Goal: Transaction & Acquisition: Obtain resource

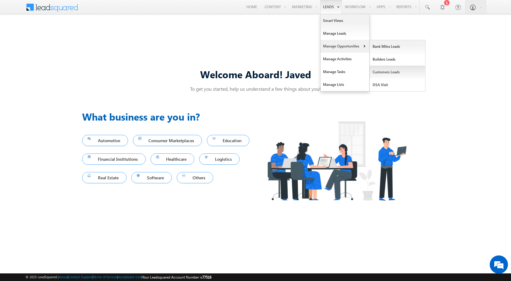
click at [387, 72] on link "Customers Leads" at bounding box center [398, 72] width 56 height 13
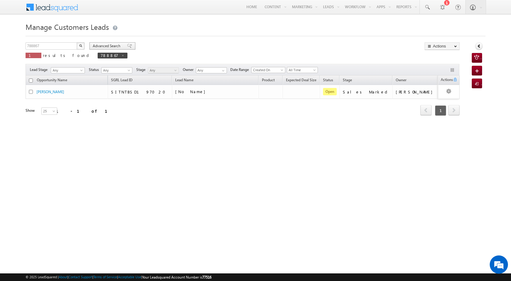
click at [128, 46] on span at bounding box center [129, 46] width 5 height 4
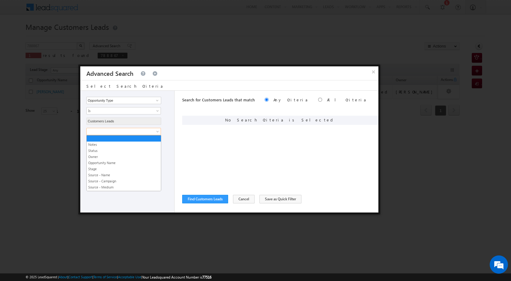
click at [122, 131] on span at bounding box center [120, 131] width 66 height 5
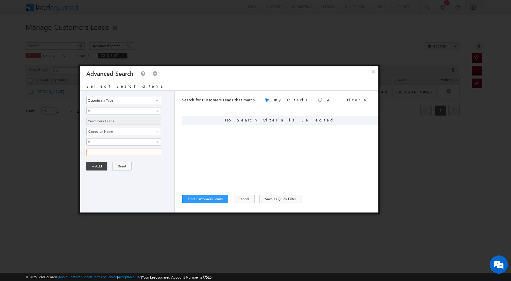
click at [122, 152] on input "text" at bounding box center [123, 151] width 75 height 7
paste input "NTB_PA_HL_FRESH_CL_CC_VB4_26AUG25 83"
type input "NTB_PA_HL_FRESH_CL_CC_VB4_26AUG25 83"
click at [98, 165] on button "+ Add" at bounding box center [96, 166] width 21 height 9
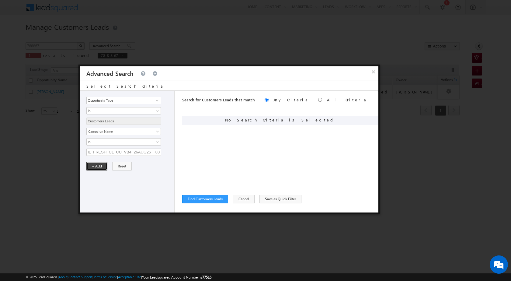
scroll to position [0, 0]
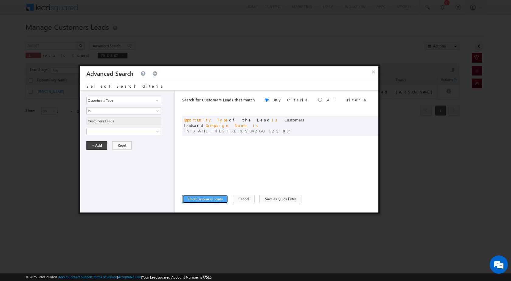
click at [214, 202] on button "Find Customers Leads" at bounding box center [205, 199] width 46 height 9
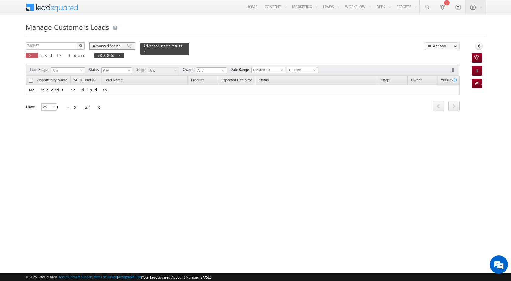
click at [127, 45] on span at bounding box center [129, 46] width 5 height 4
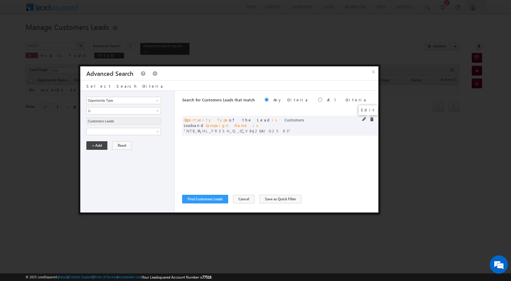
click at [363, 118] on span at bounding box center [364, 119] width 4 height 4
click at [133, 150] on input "NTB_PA_HL_FRESH_CL_CC_VB4_26AUG25 83" at bounding box center [123, 151] width 75 height 7
paste input "text"
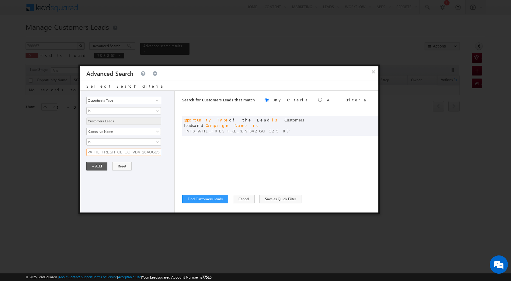
type input "NTB_PA_HL_FRESH_CL_CC_VB4_26AUG2583"
click at [102, 168] on button "+ Add" at bounding box center [96, 166] width 21 height 9
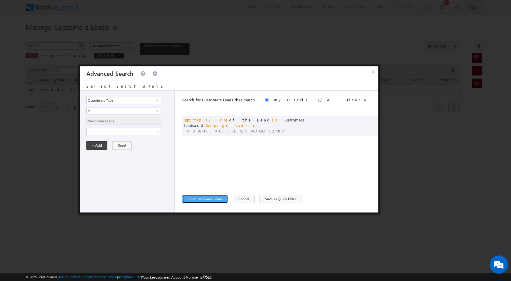
click at [217, 199] on button "Find Customers Leads" at bounding box center [205, 199] width 46 height 9
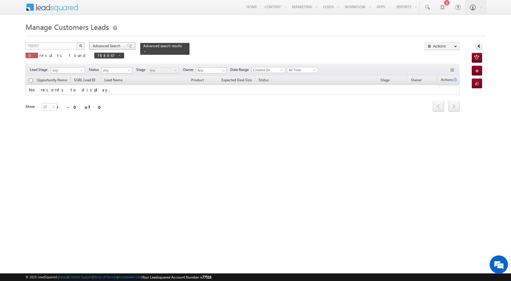
click at [127, 46] on span at bounding box center [129, 46] width 5 height 4
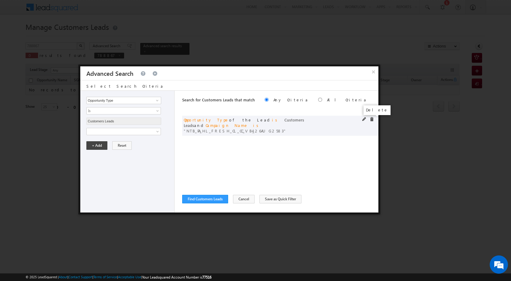
click at [373, 119] on span at bounding box center [371, 119] width 4 height 4
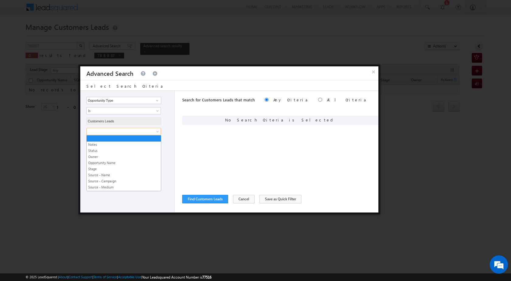
click at [118, 130] on span at bounding box center [120, 131] width 66 height 5
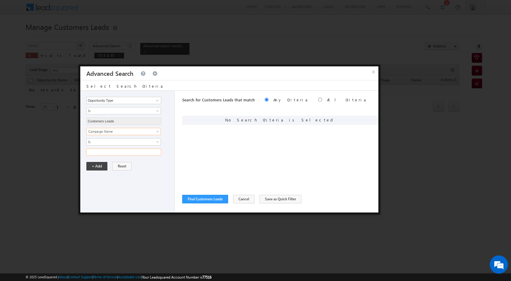
click at [116, 150] on input "text" at bounding box center [123, 151] width 75 height 7
paste input "NTB_PA_HL_FRESH_CL_CC_VB4_26AUG25"
type input "NTB_PA_HL_FRESH_CL_CC_VB4_26AUG25"
click at [99, 164] on button "+ Add" at bounding box center [96, 166] width 21 height 9
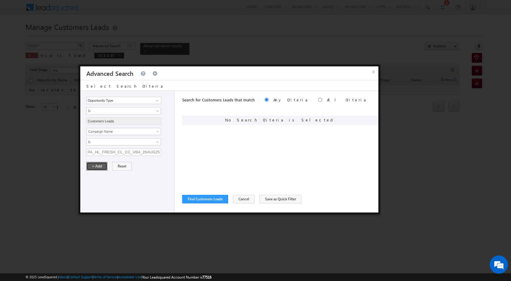
scroll to position [0, 0]
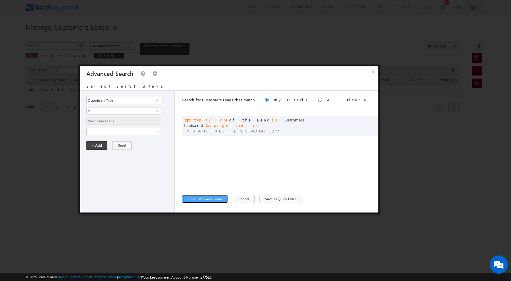
click at [212, 200] on button "Find Customers Leads" at bounding box center [205, 199] width 46 height 9
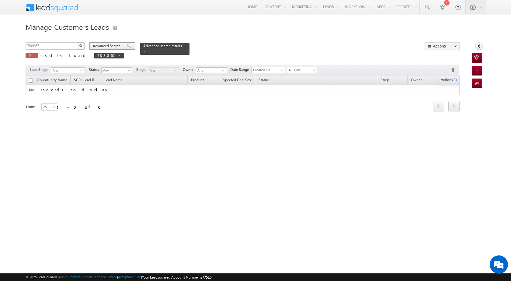
click at [127, 46] on span at bounding box center [129, 46] width 5 height 4
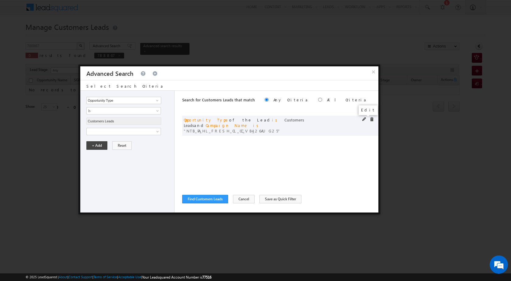
click at [364, 119] on span at bounding box center [364, 119] width 4 height 4
click at [124, 150] on input "NTB_PA_HL_FRESH_CL_CC_VB4_26AUG25" at bounding box center [123, 151] width 75 height 7
paste input "text"
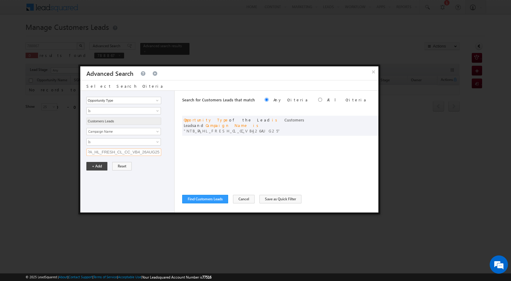
type input "NTB_PA_HL_FRESH_CL_CC_VB4_26AUG25"
click at [215, 202] on button "Find Customers Leads" at bounding box center [205, 199] width 46 height 9
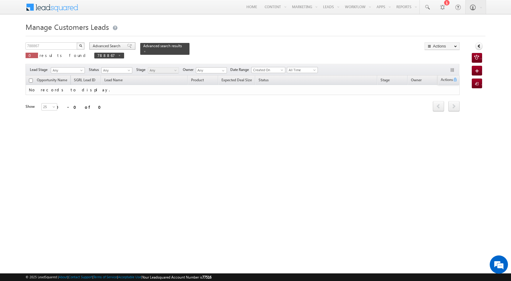
click at [128, 44] on span at bounding box center [129, 46] width 5 height 4
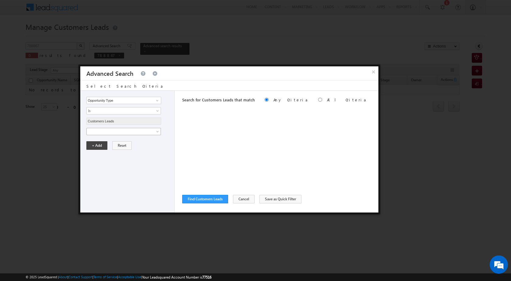
click at [135, 129] on span at bounding box center [120, 131] width 66 height 5
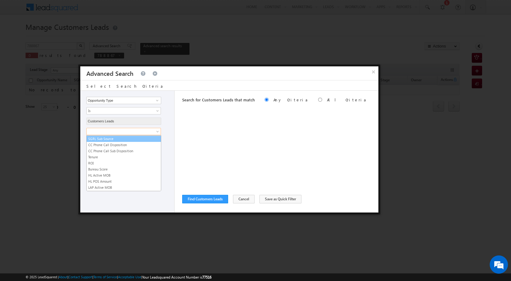
scroll to position [304, 0]
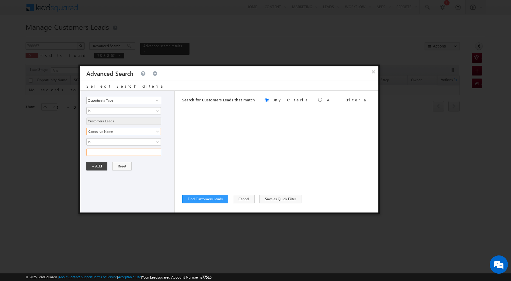
click at [136, 150] on input "text" at bounding box center [123, 151] width 75 height 7
paste input "NTB_PA_HL_FRESH_CL_CC_VB3_26AUG25"
type input "NTB_PA_HL_FRESH_CL_CC_VB3_26AUG25"
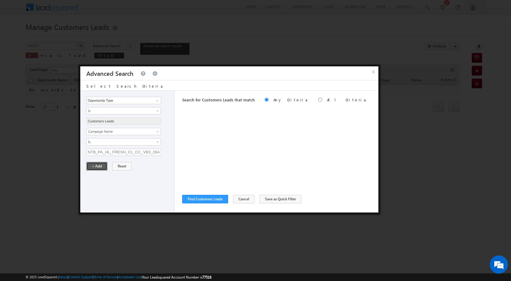
click at [103, 166] on button "+ Add" at bounding box center [96, 166] width 21 height 9
click at [213, 200] on button "Find Customers Leads" at bounding box center [205, 199] width 46 height 9
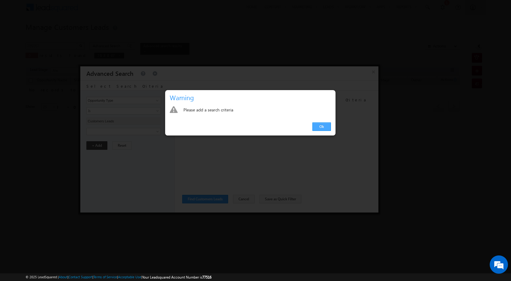
click at [318, 125] on link "Ok" at bounding box center [321, 126] width 19 height 9
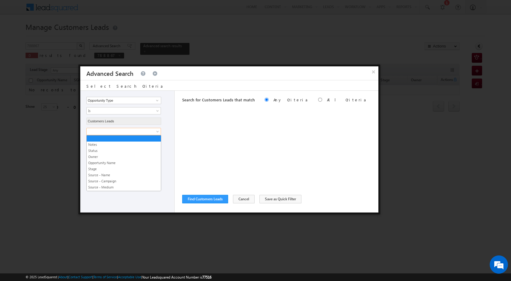
click at [101, 129] on span at bounding box center [120, 131] width 66 height 5
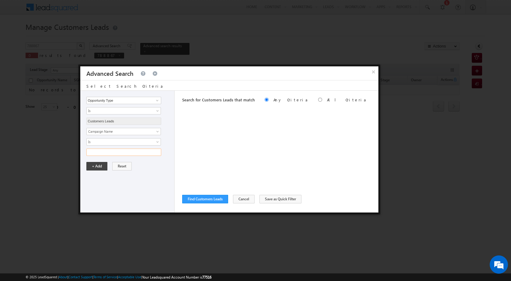
click at [109, 154] on input "text" at bounding box center [123, 151] width 75 height 7
paste input "NTB_PA_HL_FRESH_CL_CC_VB3_26AUG25"
type input "NTB_PA_HL_FRESH_CL_CC_VB3_26AUG25"
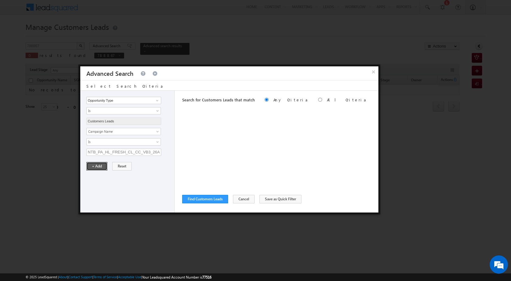
click at [102, 165] on button "+ Add" at bounding box center [96, 166] width 21 height 9
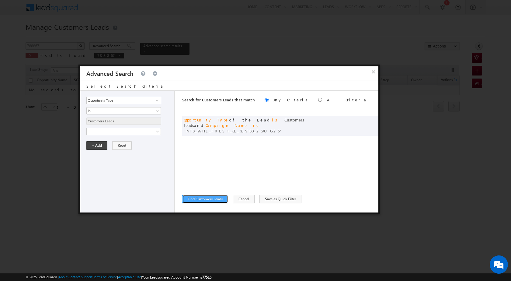
click at [219, 199] on button "Find Customers Leads" at bounding box center [205, 199] width 46 height 9
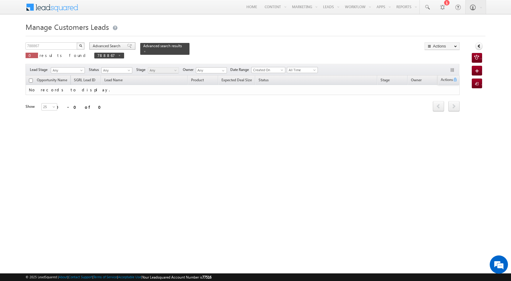
click at [127, 46] on span at bounding box center [129, 46] width 5 height 4
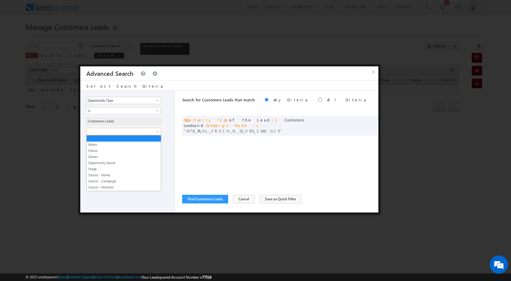
click at [118, 131] on span at bounding box center [120, 131] width 66 height 5
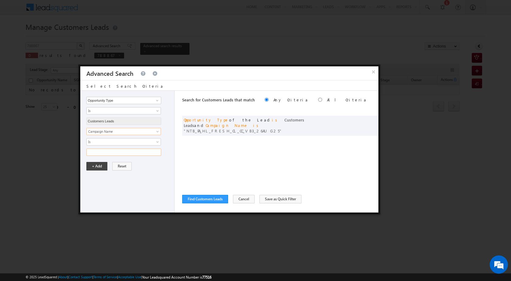
click at [122, 149] on input "text" at bounding box center [123, 151] width 75 height 7
paste input "_PA_HL_FRESH_CL_CC_VB2_26AUG25"
type input "_PA_HL_FRESH_CL_CC_VB2_26AUG25"
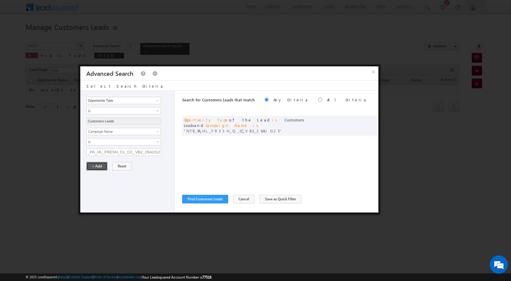
click at [96, 167] on button "+ Add" at bounding box center [96, 166] width 21 height 9
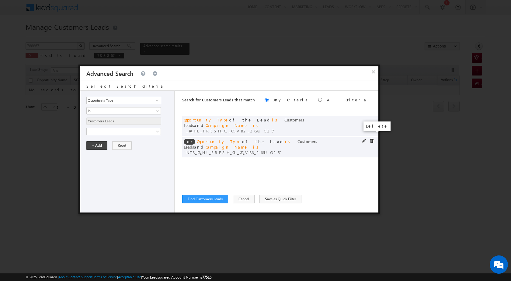
click at [370, 139] on span at bounding box center [371, 141] width 4 height 4
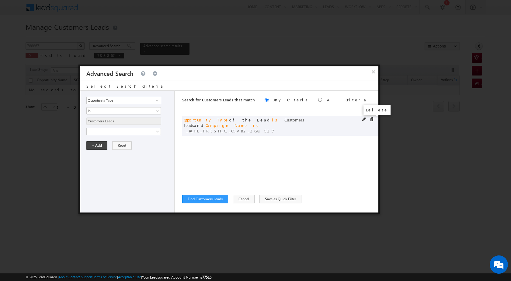
click at [371, 119] on span at bounding box center [371, 119] width 4 height 4
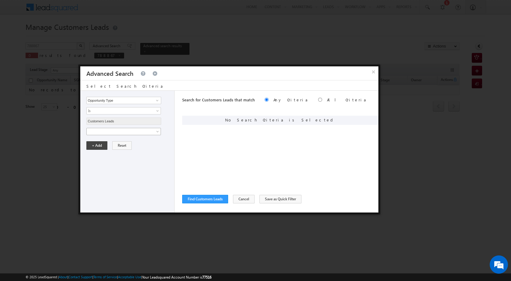
click at [102, 132] on span at bounding box center [120, 131] width 66 height 5
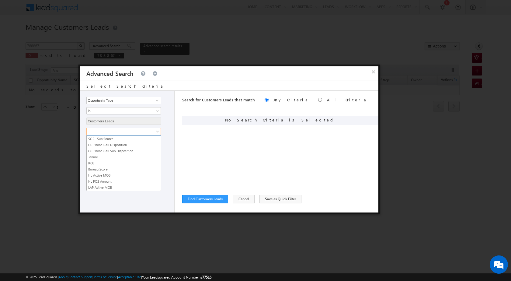
scroll to position [304, 0]
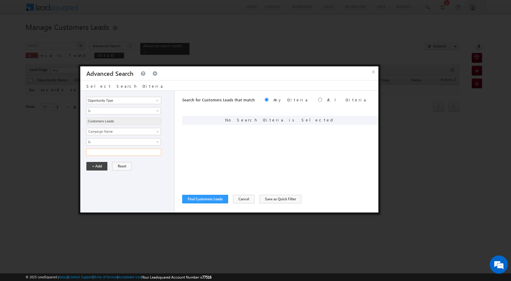
click at [107, 152] on input "text" at bounding box center [123, 151] width 75 height 7
paste input "_PA_HL_FRESH_CL_CC_VB2_26AUG25"
type input "_PA_HL_FRESH_CL_CC_VB2_26AUG25"
click at [101, 168] on button "+ Add" at bounding box center [96, 166] width 21 height 9
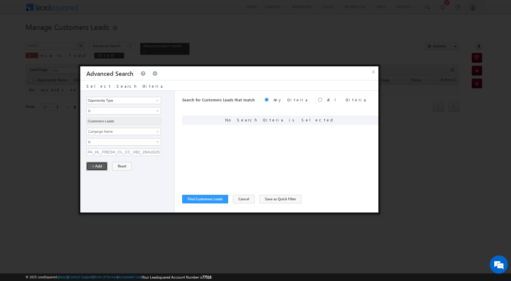
scroll to position [0, 0]
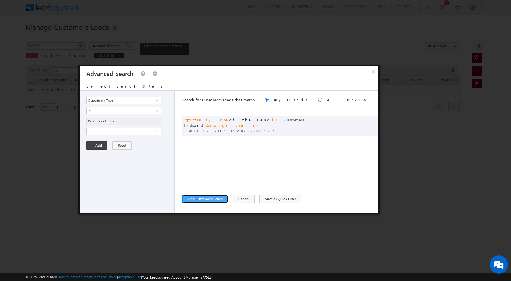
click at [211, 195] on button "Find Customers Leads" at bounding box center [205, 199] width 46 height 9
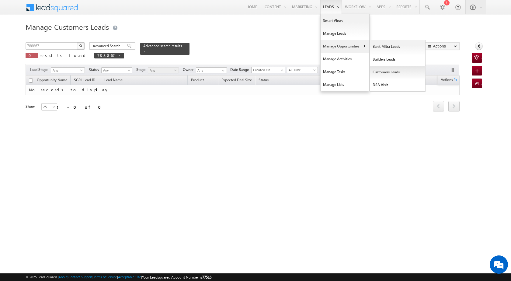
click at [388, 71] on link "Customers Leads" at bounding box center [398, 72] width 56 height 13
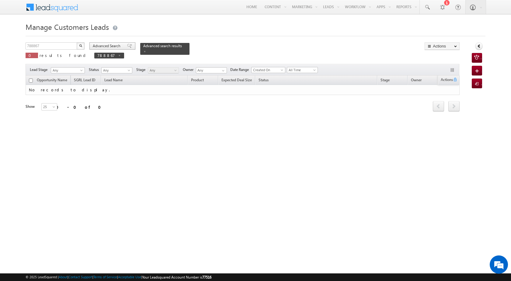
click at [112, 48] on span "Advanced Search" at bounding box center [107, 45] width 29 height 5
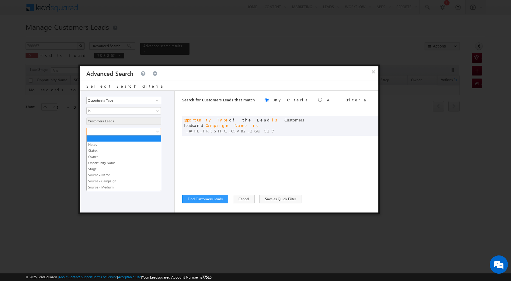
click at [102, 132] on span at bounding box center [120, 131] width 66 height 5
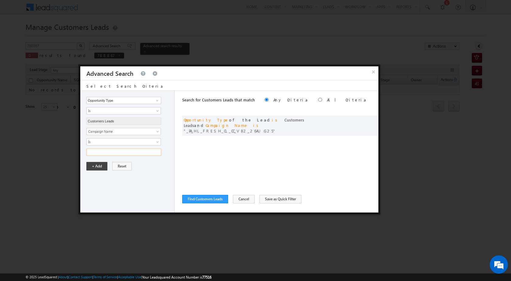
click at [107, 153] on input "text" at bounding box center [123, 151] width 75 height 7
paste input "NTB_PA_HL_FRESH_CL_CC_VB4_26AUG25"
click at [373, 120] on span at bounding box center [371, 119] width 4 height 4
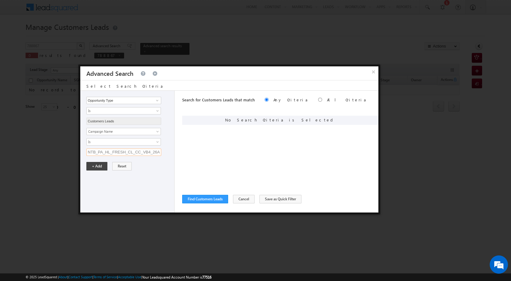
click at [134, 149] on input "NTB_PA_HL_FRESH_CL_CC_VB4_26AUG25" at bounding box center [123, 151] width 75 height 7
paste input "text"
type input "NTB_PA_HL_FRESH_CL_CC_VB4_26AUG25"
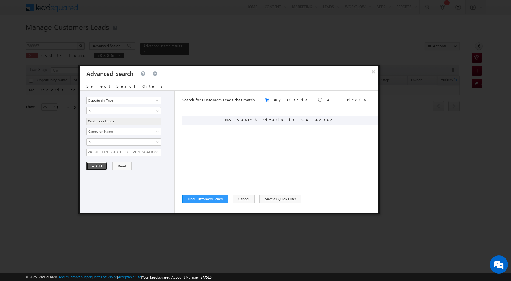
scroll to position [0, 0]
click at [99, 166] on button "+ Add" at bounding box center [96, 166] width 21 height 9
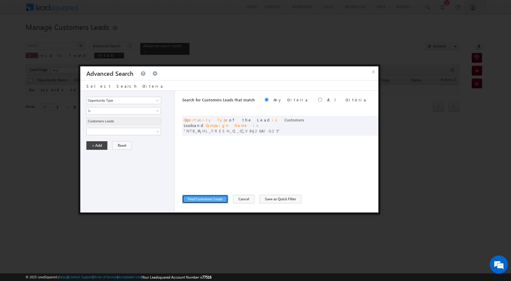
click at [219, 200] on button "Find Customers Leads" at bounding box center [205, 199] width 46 height 9
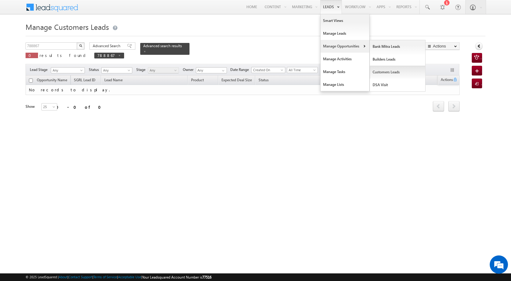
click at [389, 74] on link "Customers Leads" at bounding box center [398, 72] width 56 height 13
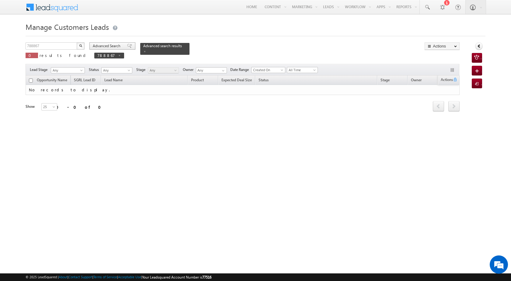
click at [127, 44] on span at bounding box center [129, 46] width 5 height 4
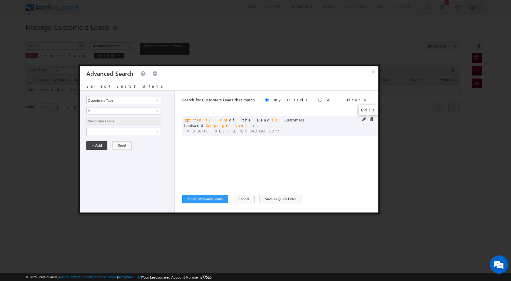
click at [363, 118] on span at bounding box center [364, 119] width 4 height 4
click at [133, 154] on input "NTB_PA_HL_FRESH_CL_CC_VB4_26AUG25" at bounding box center [123, 151] width 75 height 7
paste input "SD_CC_VB2_26AUG25"
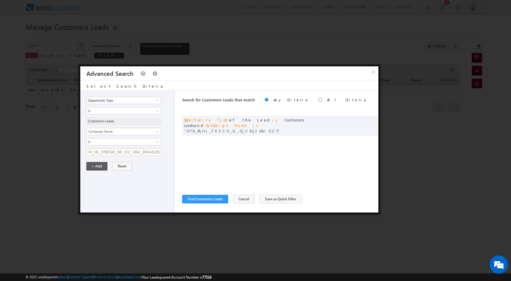
type input "NTB_PA_HL_FRESH_SD_CC_VB2_26AUG25"
click at [93, 167] on button "+ Add" at bounding box center [96, 166] width 21 height 9
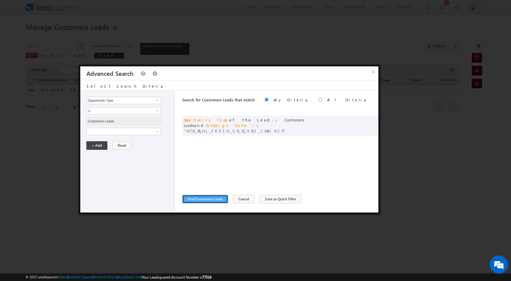
click at [195, 195] on button "Find Customers Leads" at bounding box center [205, 199] width 46 height 9
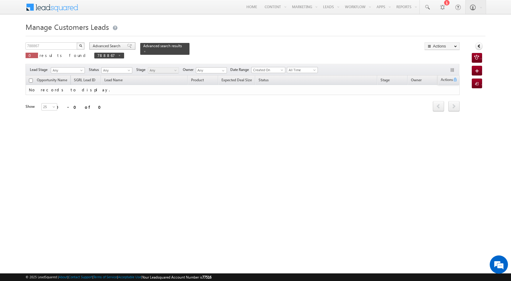
click at [127, 46] on span at bounding box center [129, 46] width 5 height 4
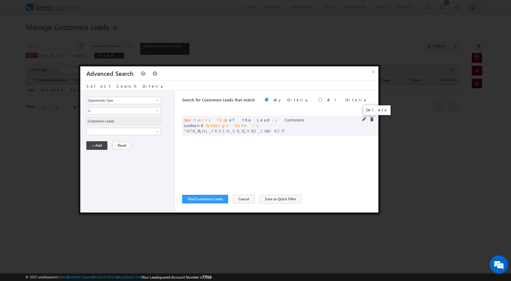
click at [372, 119] on span at bounding box center [371, 119] width 4 height 4
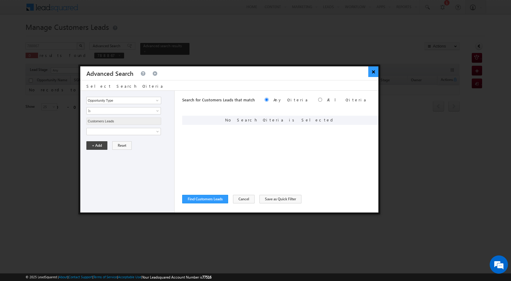
click at [373, 71] on button "×" at bounding box center [373, 71] width 10 height 11
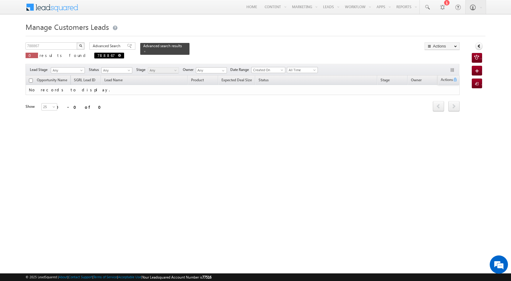
click at [118, 55] on span at bounding box center [119, 55] width 3 height 3
type input "Search Customers Leads"
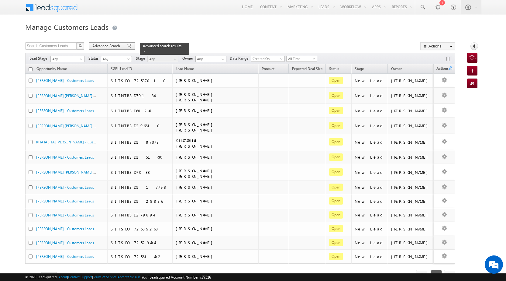
click at [127, 45] on span at bounding box center [129, 46] width 5 height 4
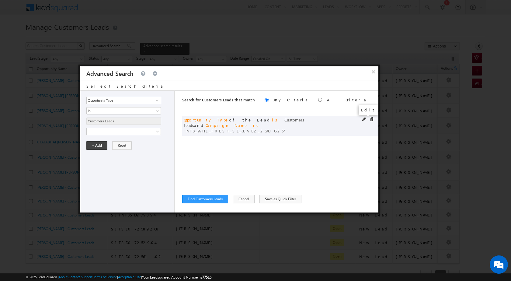
click at [364, 118] on span at bounding box center [364, 119] width 4 height 4
click at [114, 150] on input "NTB_PA_HL_FRESH_SD_CC_VB2_26AUG25" at bounding box center [123, 151] width 75 height 7
paste input "CL_CC_VB4_26AUG25"
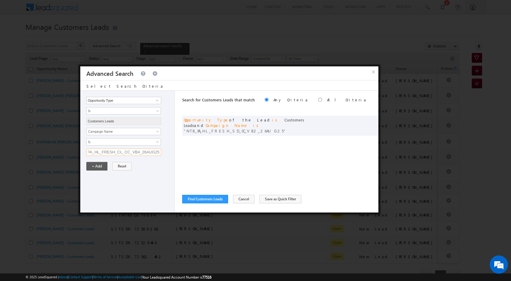
type input "NTB_PA_HL_FRESH_CL_CC_VB4_26AUG25"
click at [96, 167] on button "+ Add" at bounding box center [96, 166] width 21 height 9
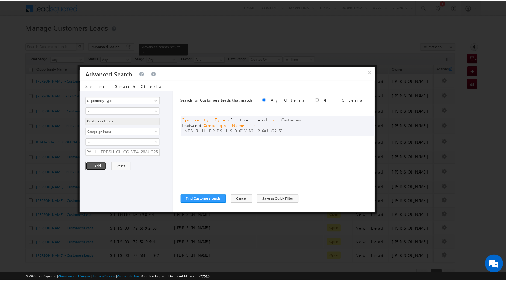
scroll to position [0, 0]
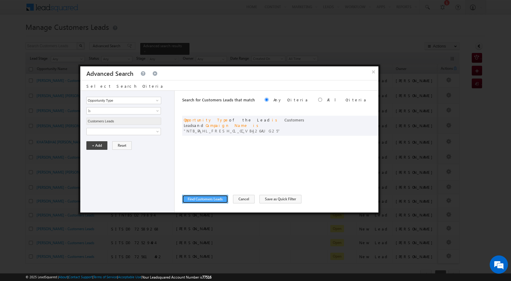
click at [198, 197] on button "Find Customers Leads" at bounding box center [205, 199] width 46 height 9
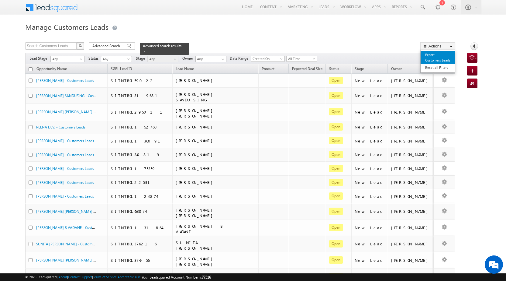
click at [436, 60] on link "Export Customers Leads" at bounding box center [438, 57] width 34 height 13
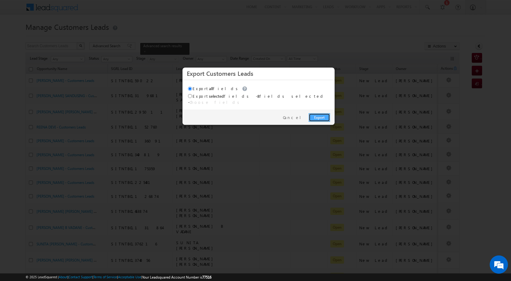
click at [325, 113] on link "Export" at bounding box center [319, 117] width 21 height 9
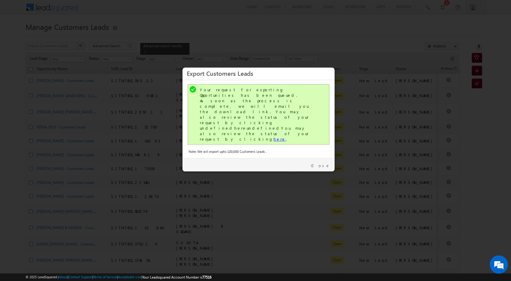
click at [273, 136] on link "here" at bounding box center [279, 138] width 12 height 5
click at [323, 163] on link "Close" at bounding box center [320, 165] width 19 height 5
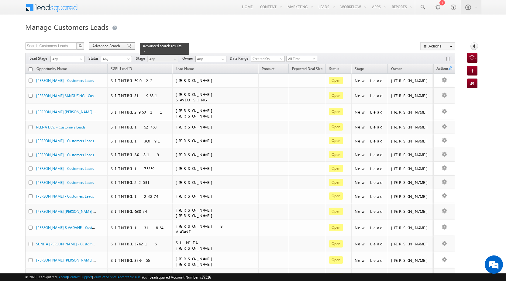
click at [127, 45] on span at bounding box center [129, 46] width 5 height 4
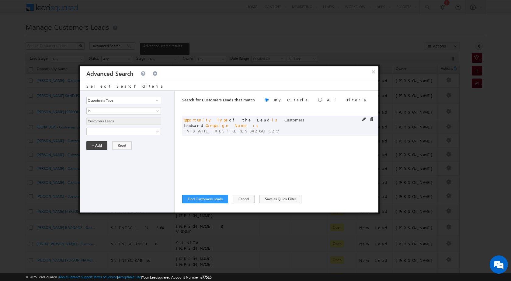
click at [363, 119] on span at bounding box center [364, 119] width 4 height 4
click at [103, 150] on input "NTB_PA_HL_FRESH_CL_CC_VB4_26AUG25" at bounding box center [123, 151] width 75 height 7
paste input "3_26AUG25"
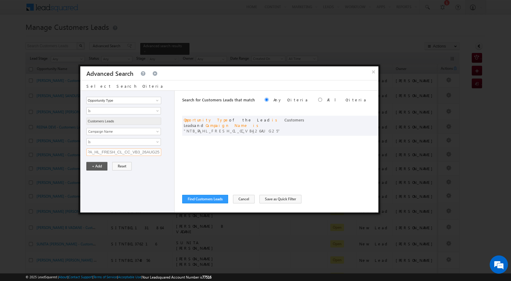
type input "NTB_PA_HL_FRESH_CL_CC_VB3_26AUG25"
click at [97, 169] on button "+ Add" at bounding box center [96, 166] width 21 height 9
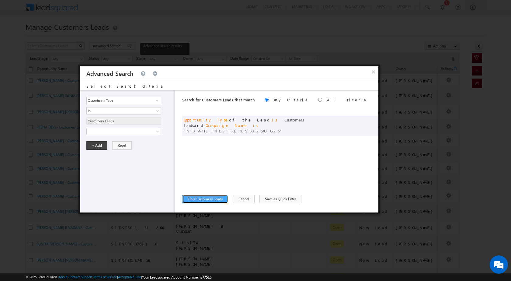
click at [196, 196] on button "Find Customers Leads" at bounding box center [205, 199] width 46 height 9
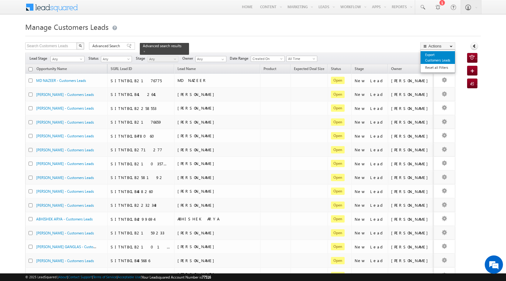
click at [433, 58] on link "Export Customers Leads" at bounding box center [438, 57] width 34 height 13
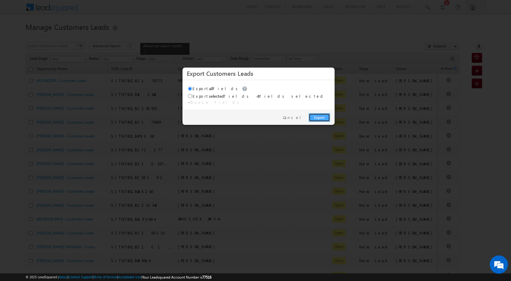
click at [320, 113] on link "Export" at bounding box center [319, 117] width 21 height 9
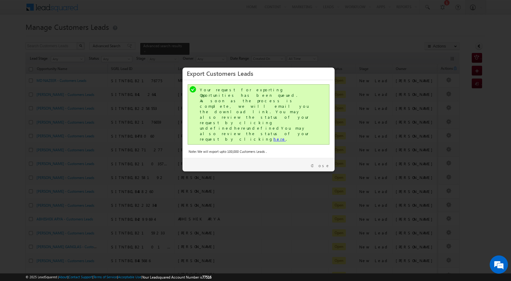
click at [273, 136] on link "here" at bounding box center [279, 138] width 12 height 5
click at [328, 163] on link "Close" at bounding box center [320, 165] width 19 height 5
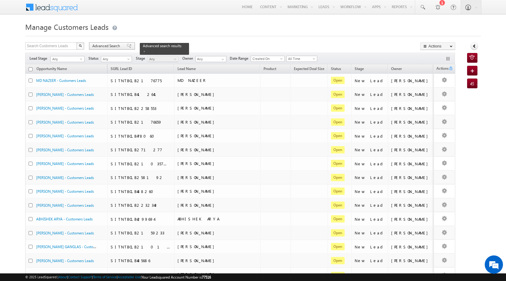
click at [127, 45] on span at bounding box center [129, 46] width 5 height 4
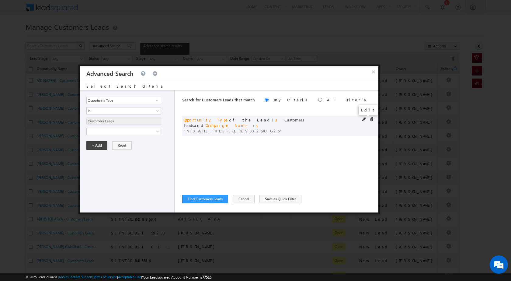
click at [365, 119] on span at bounding box center [364, 119] width 4 height 4
click at [362, 119] on span at bounding box center [364, 119] width 4 height 4
click at [364, 118] on span at bounding box center [364, 119] width 4 height 4
click at [141, 152] on input "NTB_PA_HL_FRESH_CL_CC_VB3_26AUG25" at bounding box center [123, 151] width 75 height 7
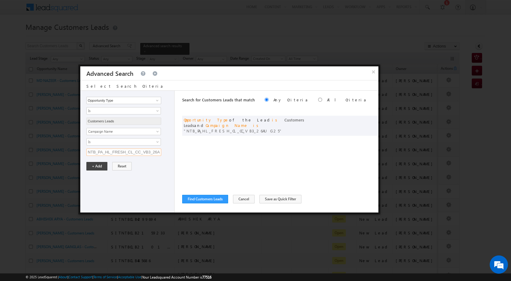
paste input "2_26AUG25"
type input "NTB_PA_HL_FRESH_CL_CC_VB2_26AUG25"
click at [103, 166] on button "+ Add" at bounding box center [96, 166] width 21 height 9
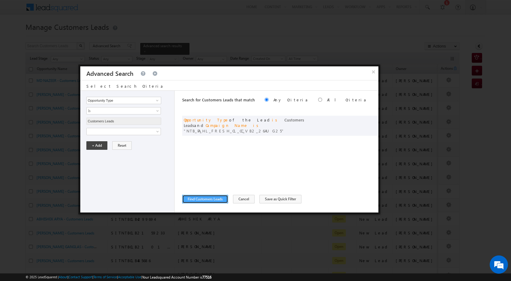
click at [203, 200] on button "Find Customers Leads" at bounding box center [205, 199] width 46 height 9
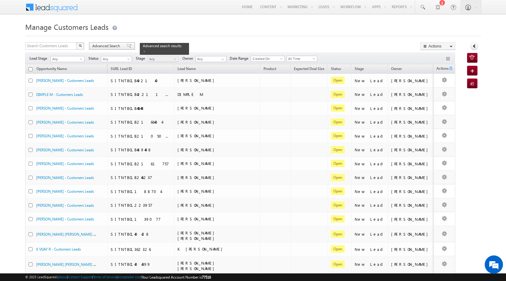
click at [127, 44] on span at bounding box center [129, 46] width 5 height 4
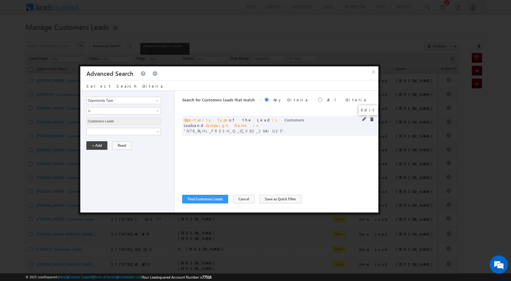
click at [364, 119] on span at bounding box center [364, 119] width 4 height 4
click at [130, 154] on input "NTB_PA_HL_FRESH_CL_CC_VB2_26AUG25" at bounding box center [123, 151] width 75 height 7
paste input "text"
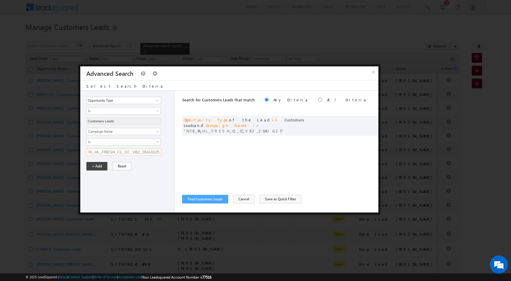
type input "NTB_PA_HL_FRESH_CL_CC_VB2_26AUG25"
click at [210, 197] on button "Find Customers Leads" at bounding box center [205, 199] width 46 height 9
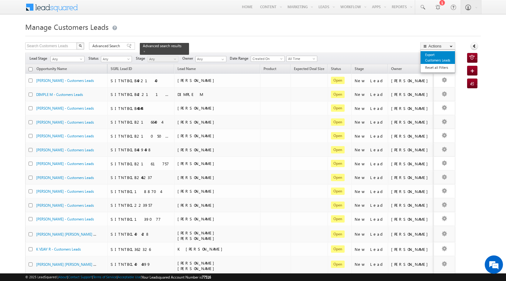
click at [434, 59] on link "Export Customers Leads" at bounding box center [438, 57] width 34 height 13
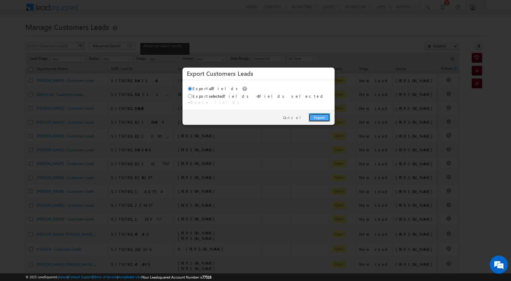
click at [321, 113] on link "Export" at bounding box center [319, 117] width 21 height 9
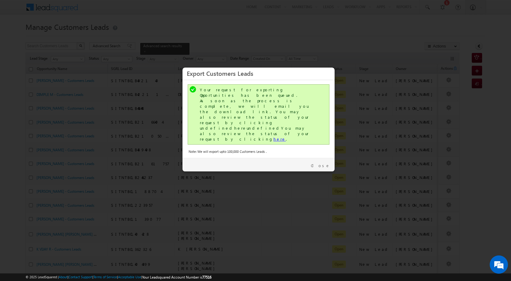
click at [273, 136] on link "here" at bounding box center [279, 138] width 12 height 5
click at [328, 163] on link "Close" at bounding box center [320, 165] width 19 height 5
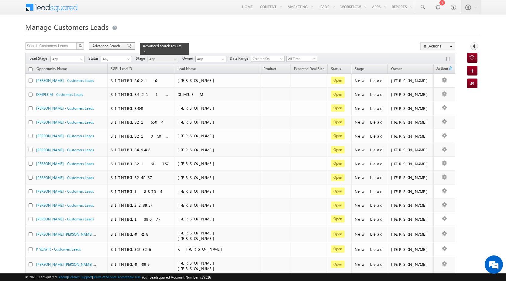
click at [127, 46] on span at bounding box center [129, 46] width 5 height 4
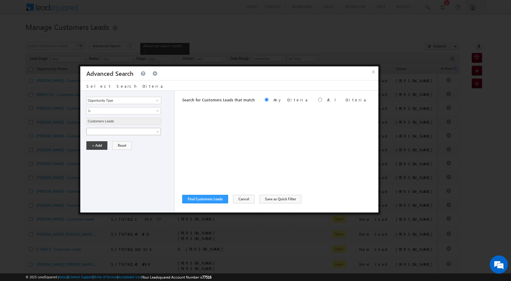
click at [127, 131] on span at bounding box center [120, 131] width 66 height 5
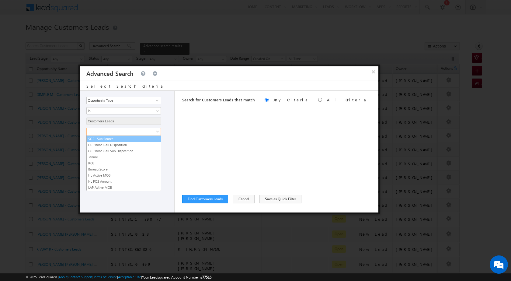
scroll to position [304, 0]
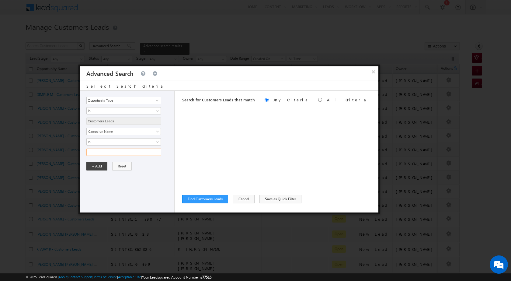
click at [118, 149] on input "text" at bounding box center [123, 151] width 75 height 7
paste input "NTB_PA_HL_FRESH_SD_CC_VB4_26AUG25"
type input "NTB_PA_HL_FRESH_SD_CC_VB4_26AUG25"
click at [102, 166] on button "+ Add" at bounding box center [96, 166] width 21 height 9
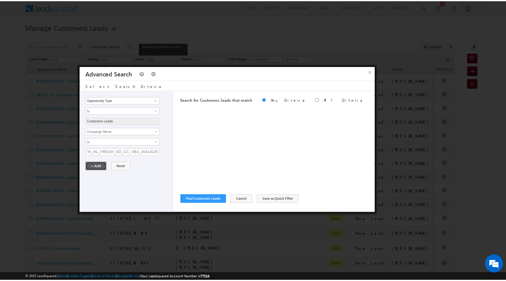
scroll to position [0, 0]
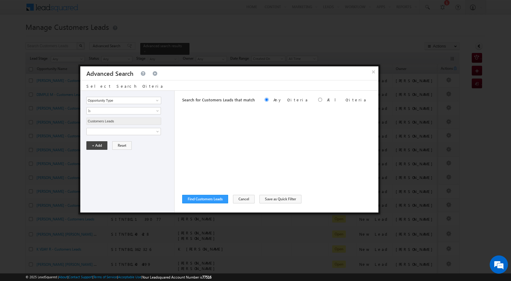
click at [220, 203] on div "Search for Customers Leads that match Any Criteria All Criteria Note that the c…" at bounding box center [280, 152] width 196 height 122
click at [220, 200] on button "Find Customers Leads" at bounding box center [205, 199] width 46 height 9
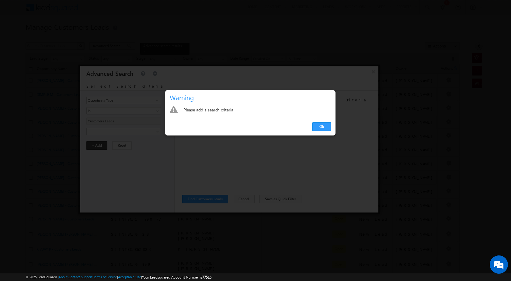
click at [325, 126] on link "Ok" at bounding box center [321, 126] width 19 height 9
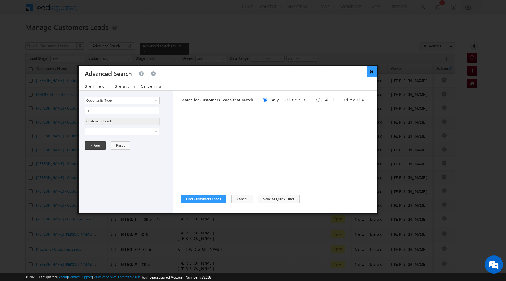
click at [369, 71] on button "×" at bounding box center [372, 71] width 10 height 11
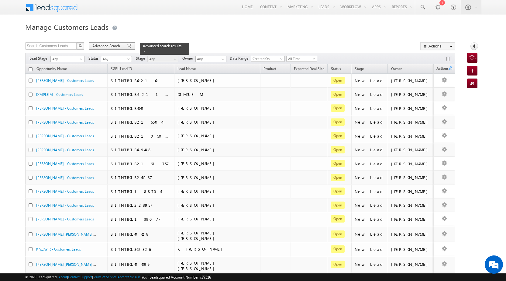
click at [126, 43] on div "Advanced Search" at bounding box center [112, 45] width 46 height 7
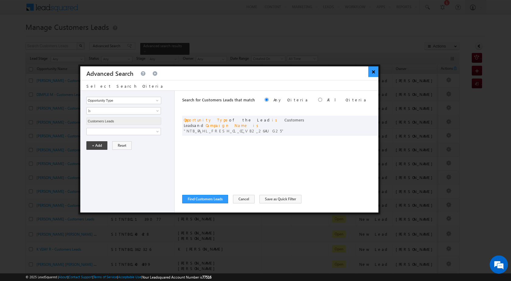
click at [370, 72] on button "×" at bounding box center [373, 71] width 10 height 11
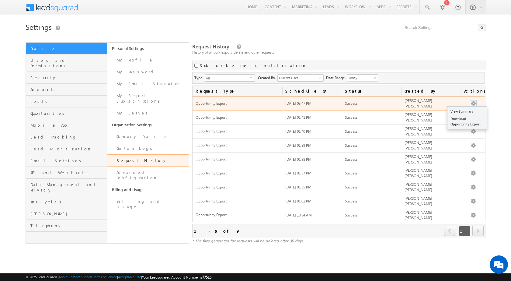
click at [472, 103] on button "button" at bounding box center [473, 103] width 6 height 6
click at [455, 121] on link "Download Opportunity Export" at bounding box center [467, 121] width 40 height 13
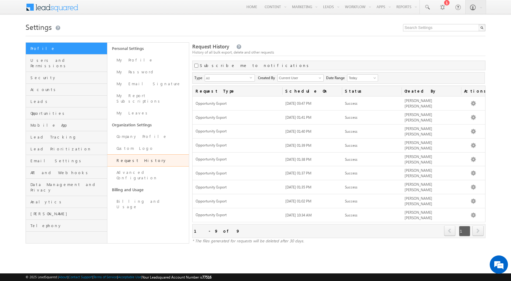
click at [467, 57] on div "Request History History of all bulk export, delete and other requests Subscribe…" at bounding box center [338, 142] width 293 height 201
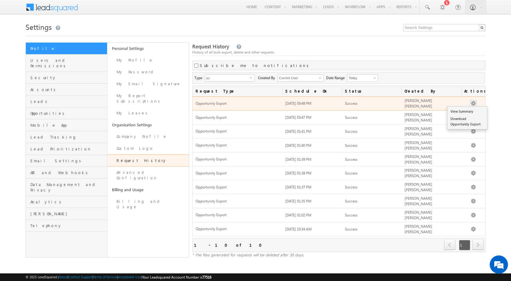
click at [472, 100] on button "button" at bounding box center [473, 103] width 6 height 6
click at [453, 117] on link "Download Opportunity Export" at bounding box center [467, 121] width 40 height 13
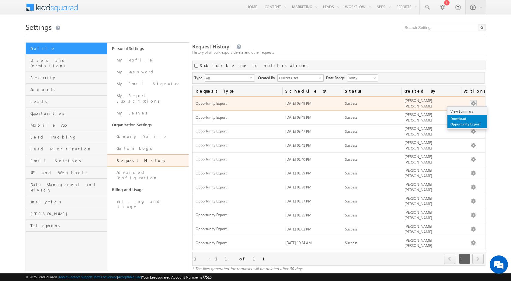
click at [462, 122] on link "Download Opportunity Export" at bounding box center [467, 121] width 40 height 13
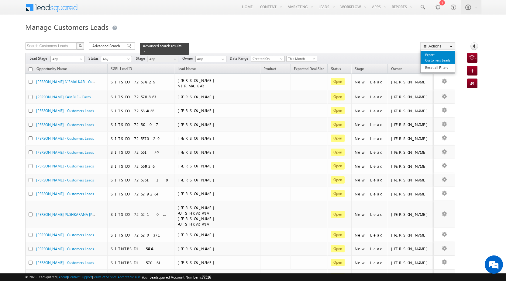
click at [428, 61] on link "Export Customers Leads" at bounding box center [438, 57] width 34 height 13
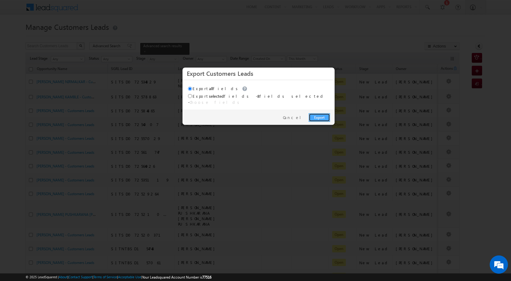
click at [315, 113] on link "Export" at bounding box center [319, 117] width 21 height 9
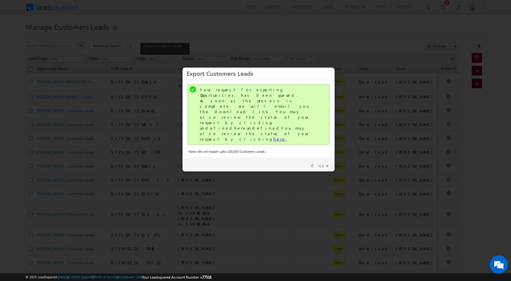
click at [273, 136] on link "here" at bounding box center [279, 138] width 12 height 5
click at [326, 163] on link "Close" at bounding box center [320, 165] width 19 height 5
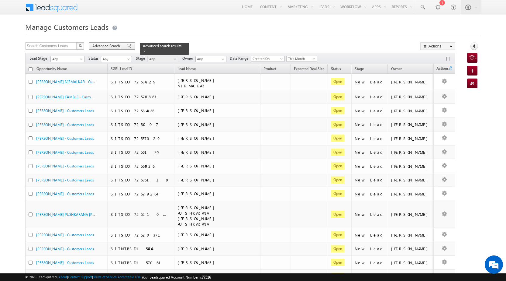
click at [127, 46] on span at bounding box center [129, 46] width 5 height 4
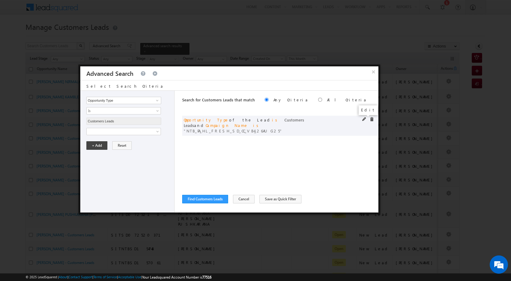
click at [362, 118] on span at bounding box center [364, 119] width 4 height 4
click at [114, 150] on input "NTB_PA_HL_FRESH_SD_CC_VB4_26AUG25" at bounding box center [123, 151] width 75 height 7
paste input "3_26AUG25"
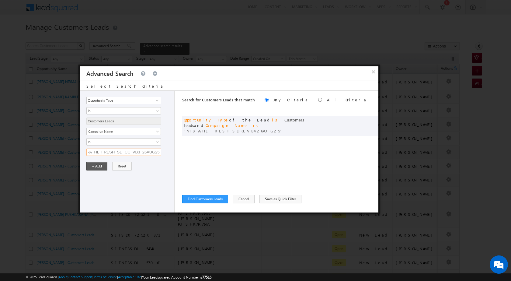
type input "NTB_PA_HL_FRESH_SD_CC_VB3_26AUG25"
click at [95, 166] on button "+ Add" at bounding box center [96, 166] width 21 height 9
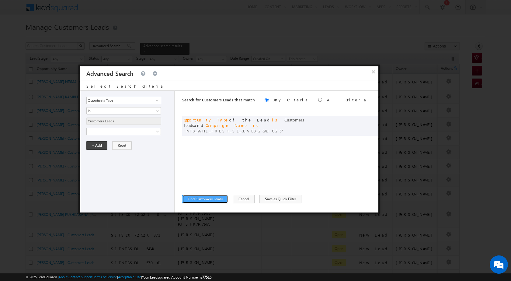
click at [198, 199] on button "Find Customers Leads" at bounding box center [205, 199] width 46 height 9
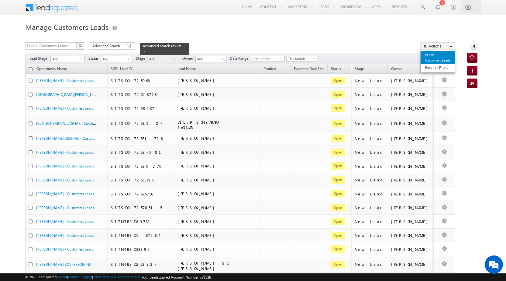
click at [433, 54] on link "Export Customers Leads" at bounding box center [438, 57] width 34 height 13
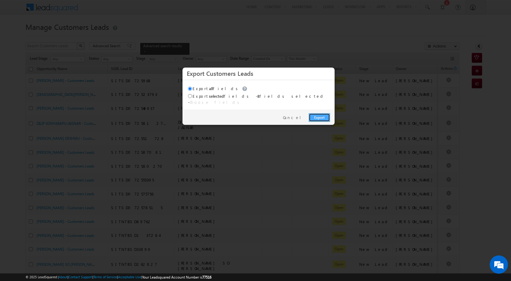
click at [321, 113] on link "Export" at bounding box center [319, 117] width 21 height 9
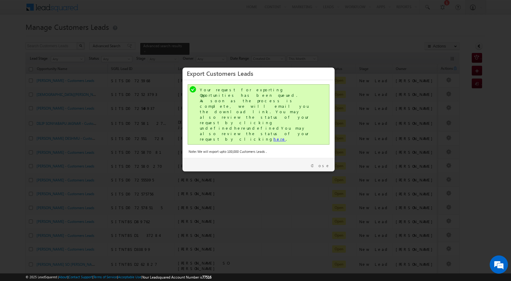
click at [273, 136] on link "here" at bounding box center [279, 138] width 12 height 5
click at [321, 163] on link "Close" at bounding box center [320, 165] width 19 height 5
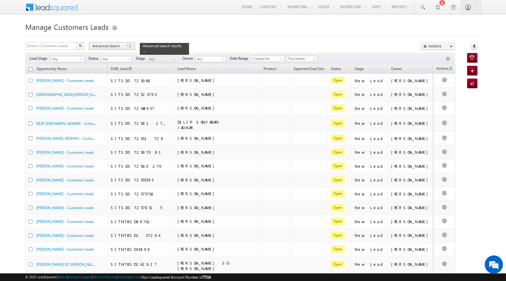
click at [127, 44] on span at bounding box center [129, 46] width 5 height 4
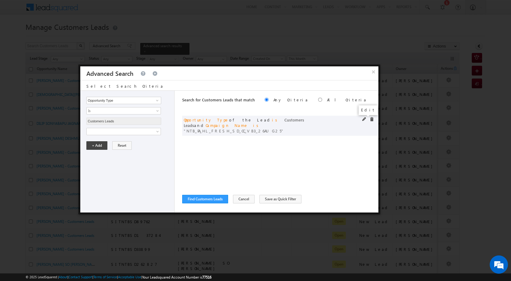
click at [363, 119] on span at bounding box center [364, 119] width 4 height 4
click at [124, 152] on input "NTB_PA_HL_FRESH_SD_CC_VB3_26AUG25" at bounding box center [123, 151] width 75 height 7
paste input "2_26AUG25"
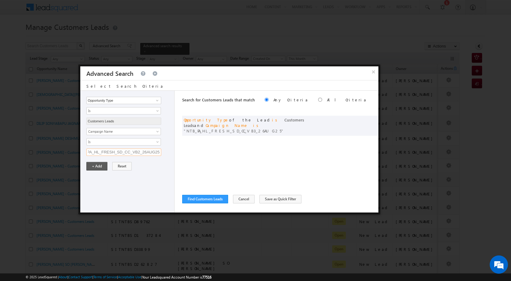
type input "NTB_PA_HL_FRESH_SD_CC_VB2_26AUG25"
click at [101, 167] on button "+ Add" at bounding box center [96, 166] width 21 height 9
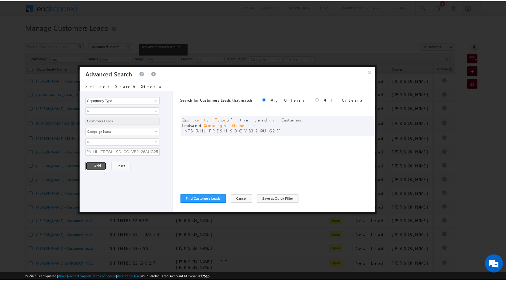
scroll to position [0, 0]
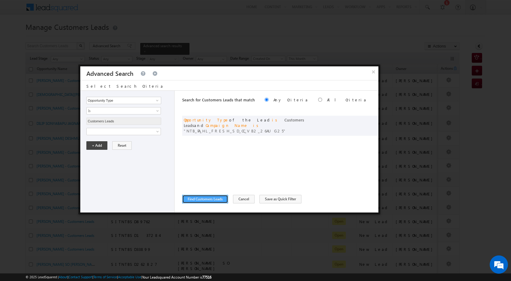
click at [214, 200] on button "Find Customers Leads" at bounding box center [205, 199] width 46 height 9
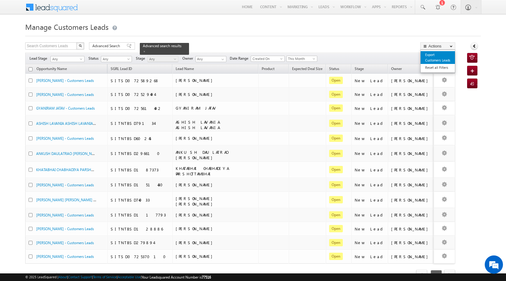
click at [432, 57] on link "Export Customers Leads" at bounding box center [438, 57] width 34 height 13
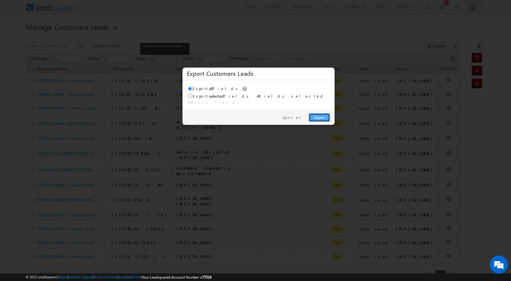
click at [320, 114] on link "Export" at bounding box center [319, 117] width 21 height 9
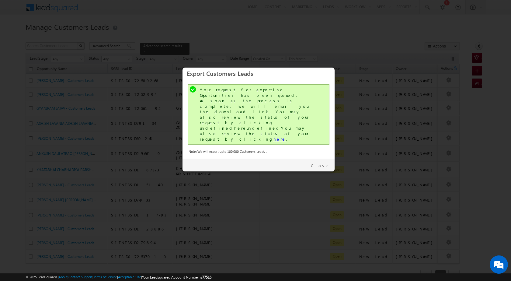
click at [273, 136] on link "here" at bounding box center [279, 138] width 12 height 5
click at [326, 163] on link "Close" at bounding box center [320, 165] width 19 height 5
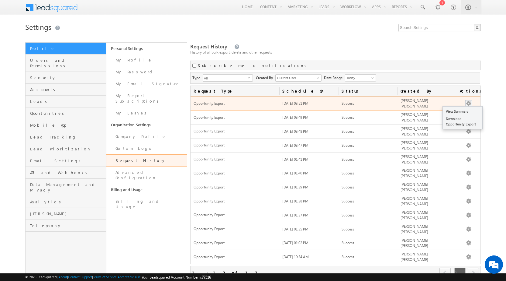
click at [469, 103] on button "button" at bounding box center [469, 103] width 6 height 6
click at [458, 120] on link "Download Opportunity Export" at bounding box center [463, 121] width 40 height 13
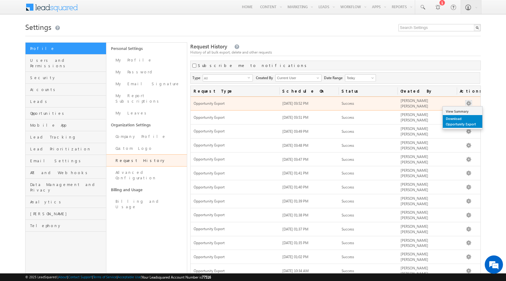
click at [455, 120] on link "Download Opportunity Export" at bounding box center [463, 121] width 40 height 13
click at [450, 122] on link "Download Opportunity Export" at bounding box center [463, 121] width 40 height 13
